Goal: Entertainment & Leisure: Consume media (video, audio)

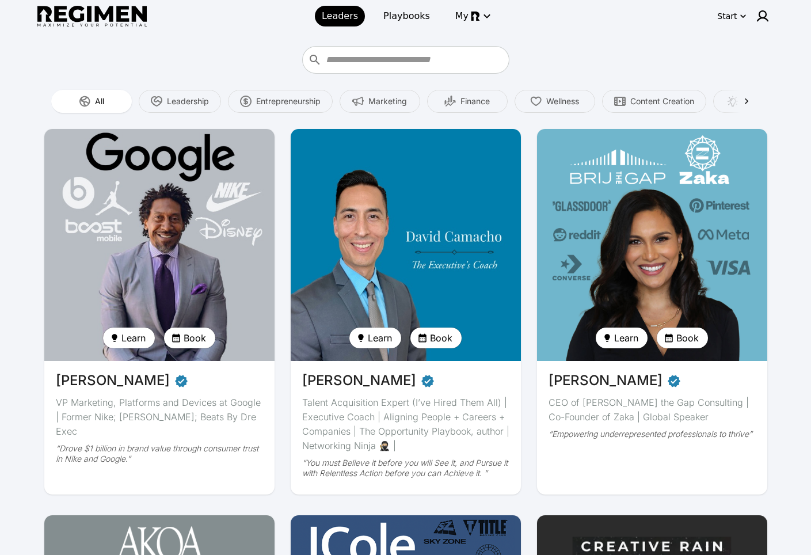
click at [207, 182] on img at bounding box center [159, 245] width 237 height 239
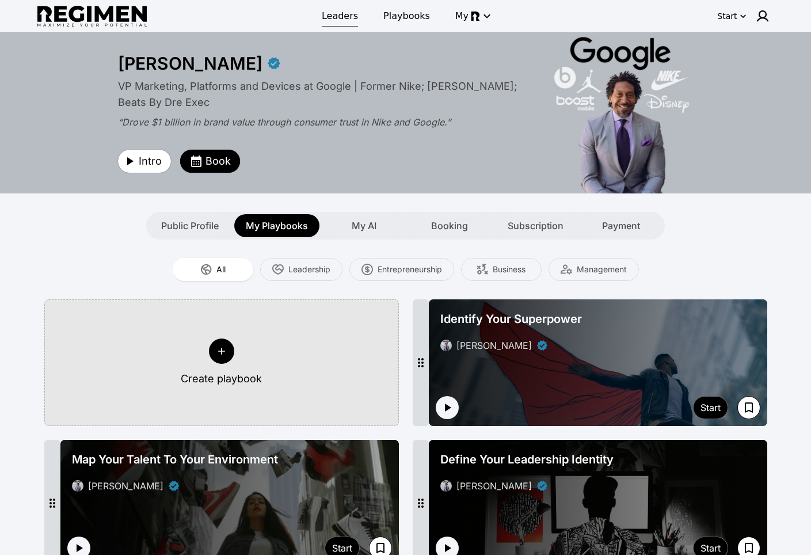
click at [335, 10] on span "Leaders" at bounding box center [340, 16] width 36 height 14
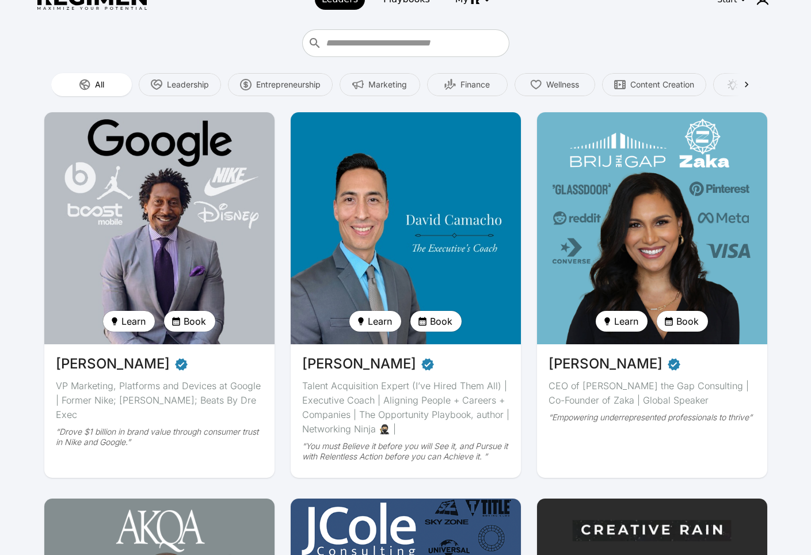
scroll to position [221, 0]
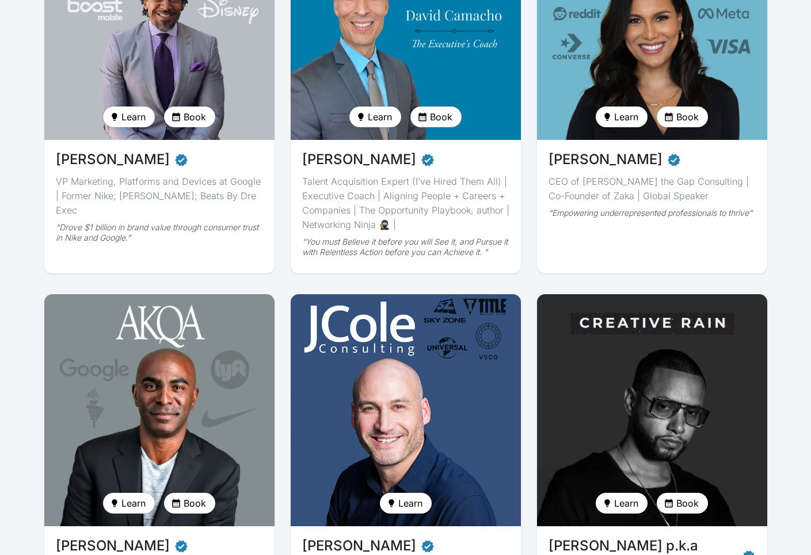
click at [680, 414] on img at bounding box center [652, 410] width 237 height 239
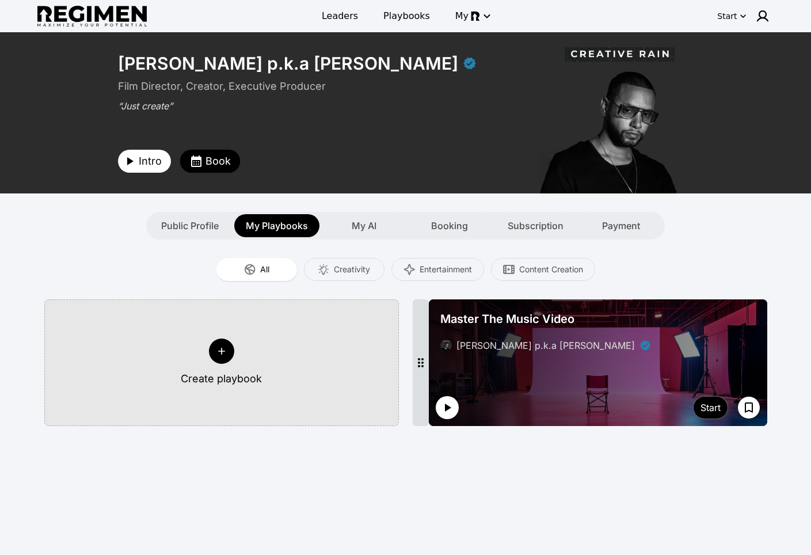
click at [455, 410] on button "button" at bounding box center [447, 407] width 23 height 23
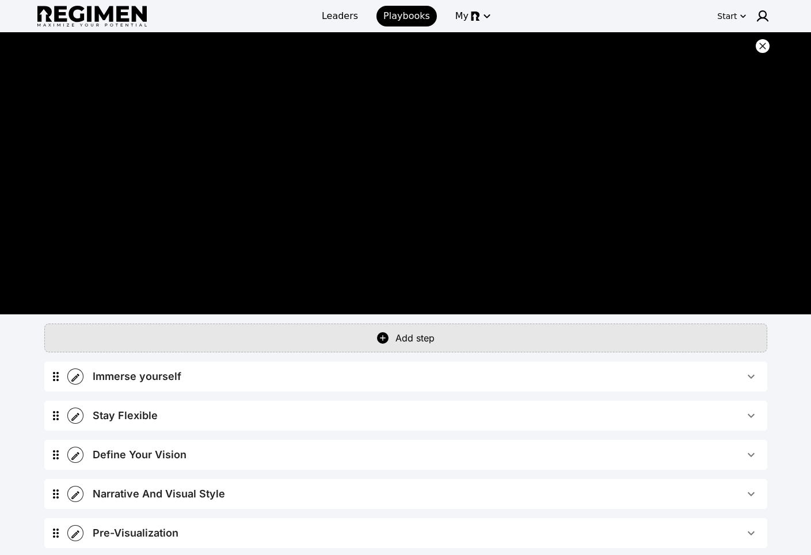
click at [117, 415] on div "Stay Flexible" at bounding box center [125, 416] width 65 height 16
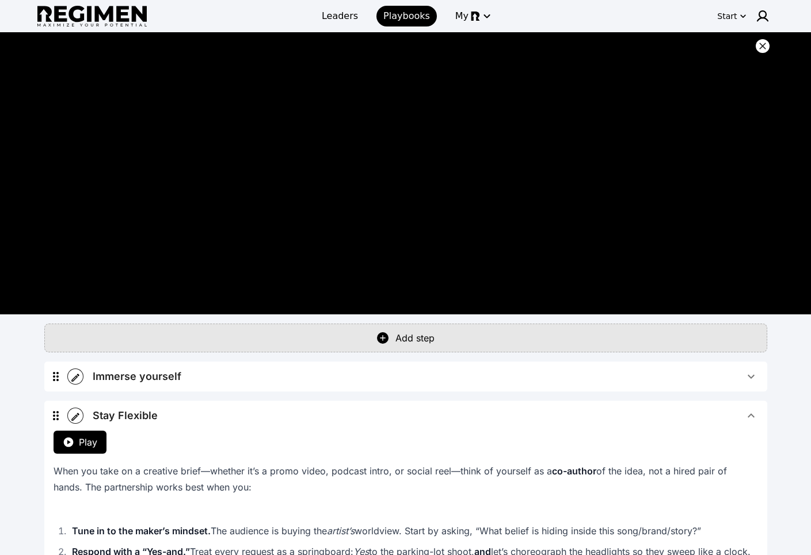
click at [77, 440] on button "Play" at bounding box center [80, 442] width 53 height 23
